Goal: Use online tool/utility: Utilize a website feature to perform a specific function

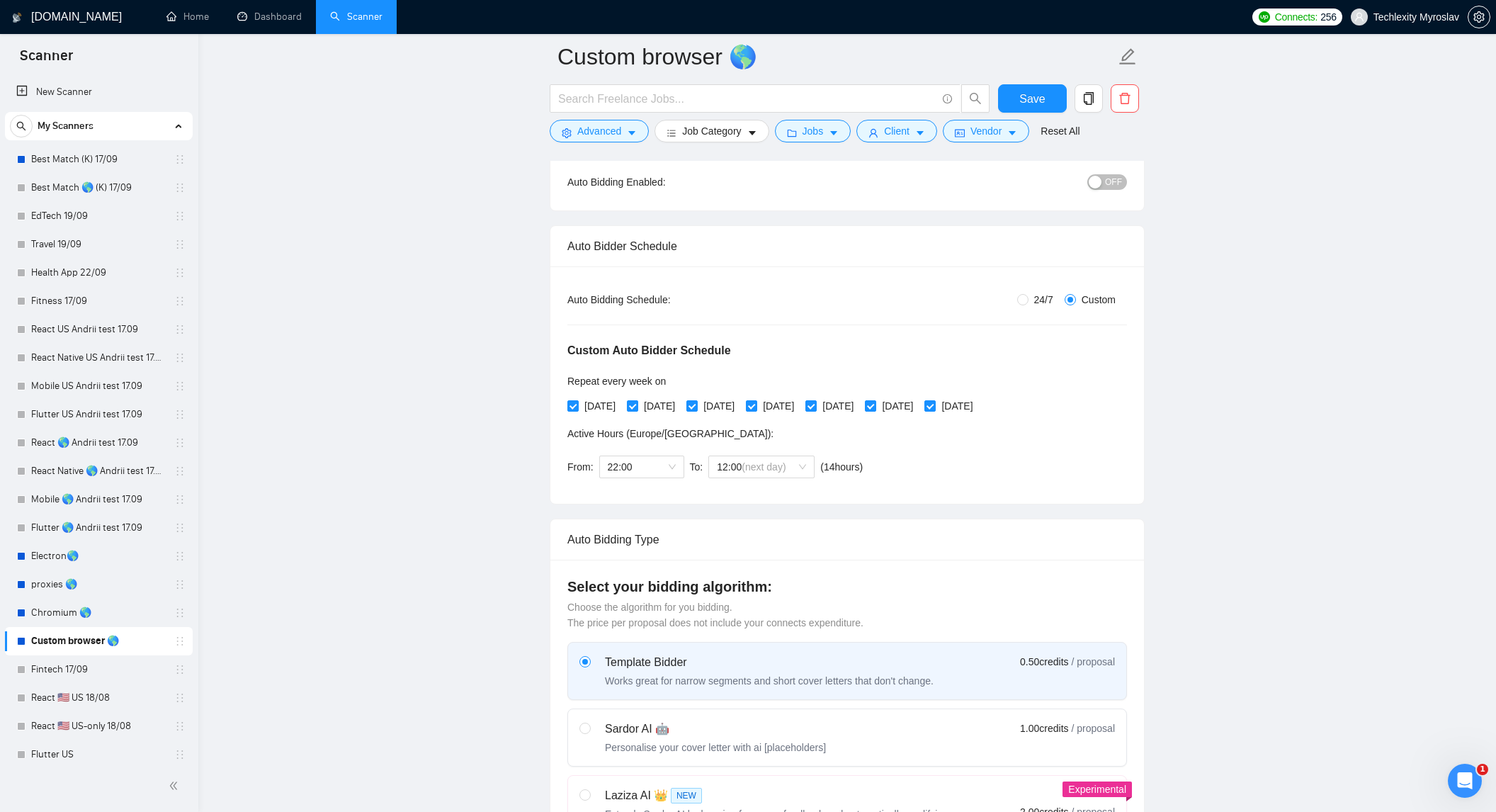
scroll to position [377, 0]
